Goal: Navigation & Orientation: Find specific page/section

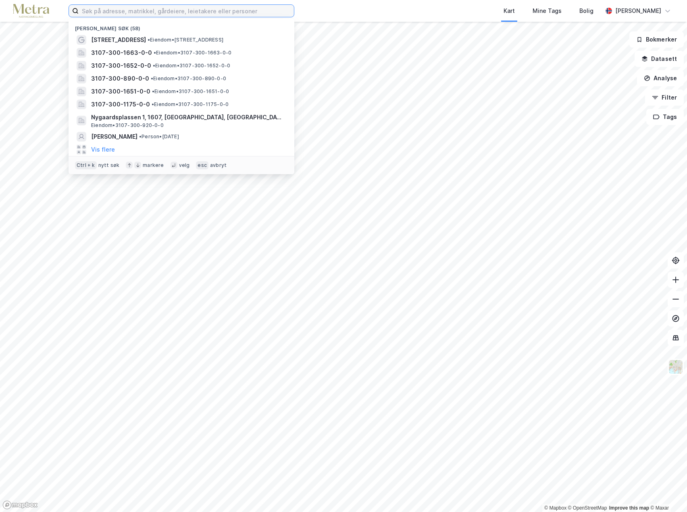
click at [93, 10] on input at bounding box center [186, 11] width 215 height 12
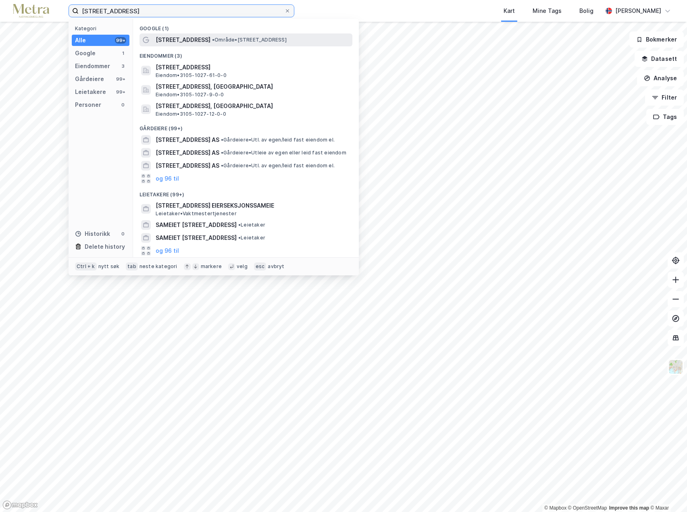
type input "[STREET_ADDRESS]"
click at [191, 39] on span "[STREET_ADDRESS]" at bounding box center [183, 40] width 55 height 10
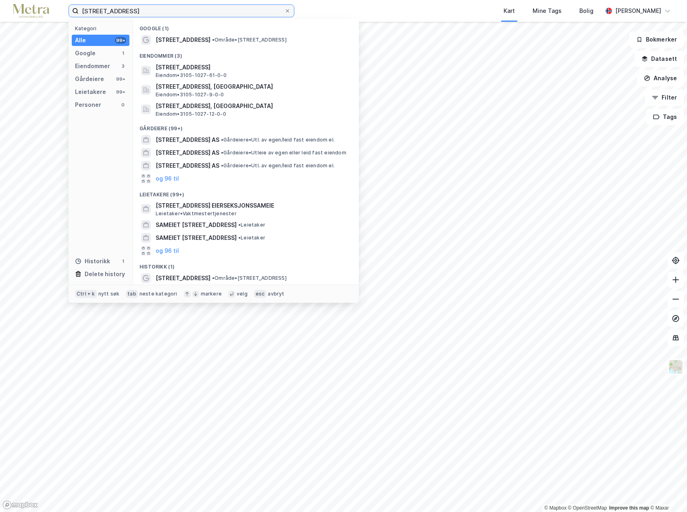
click at [138, 14] on input "[STREET_ADDRESS]" at bounding box center [182, 11] width 206 height 12
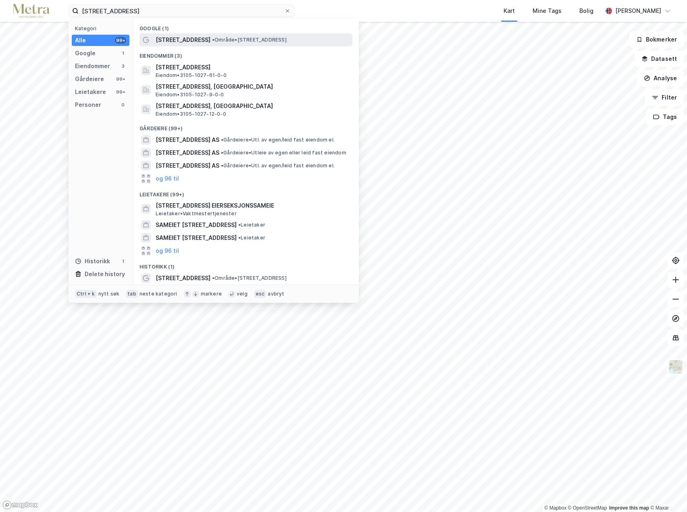
click at [172, 41] on span "[STREET_ADDRESS]" at bounding box center [183, 40] width 55 height 10
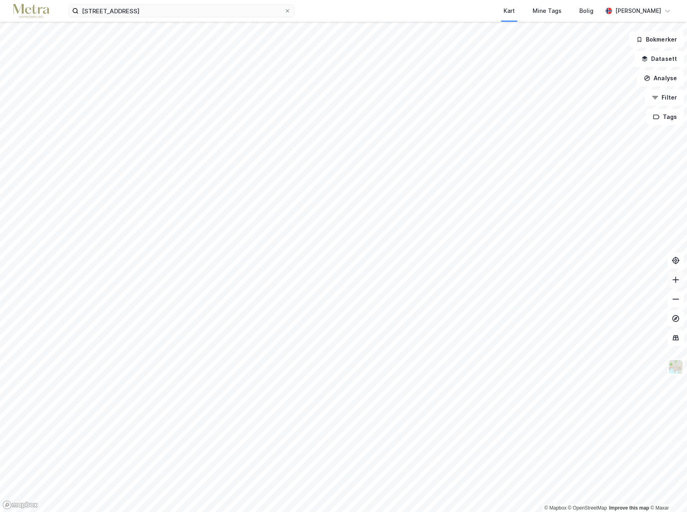
click at [674, 281] on icon at bounding box center [676, 280] width 8 height 8
